Goal: Find specific page/section: Find specific page/section

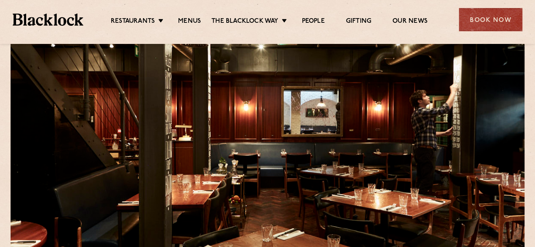
scroll to position [85, 0]
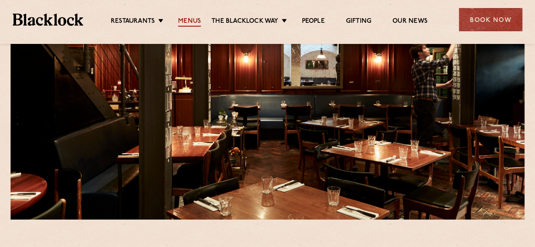
click at [187, 22] on link "Menus" at bounding box center [189, 21] width 23 height 9
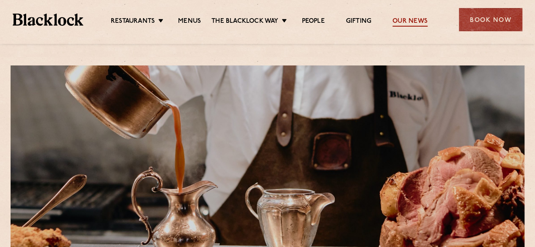
click at [424, 19] on link "Our News" at bounding box center [410, 21] width 35 height 9
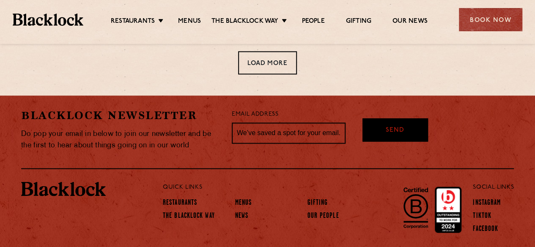
scroll to position [619, 0]
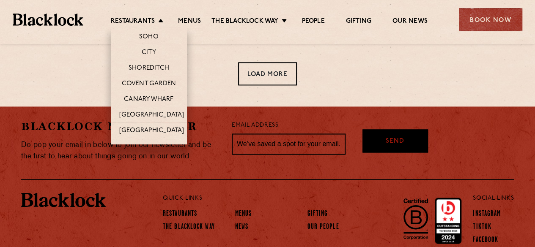
click at [144, 32] on li "Soho" at bounding box center [149, 36] width 76 height 18
click at [146, 37] on link "Soho" at bounding box center [148, 37] width 19 height 9
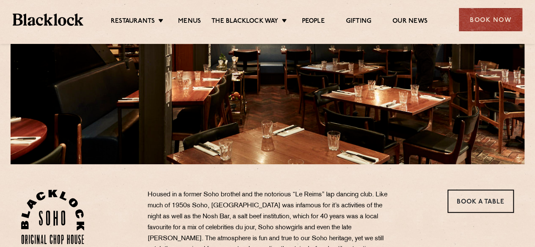
scroll to position [127, 0]
